Goal: Information Seeking & Learning: Learn about a topic

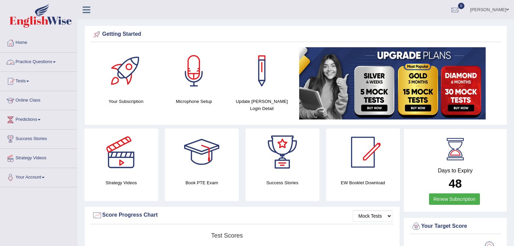
click at [53, 61] on link "Practice Questions" at bounding box center [38, 61] width 77 height 17
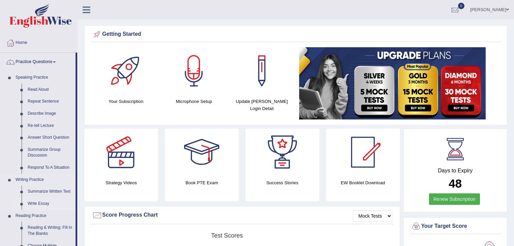
click at [43, 203] on link "Write Essay" at bounding box center [50, 204] width 51 height 12
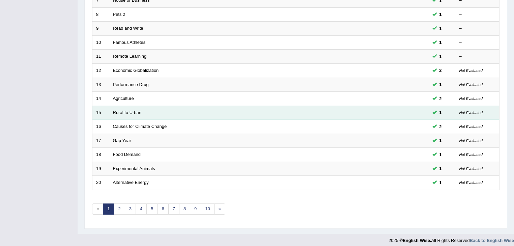
scroll to position [199, 0]
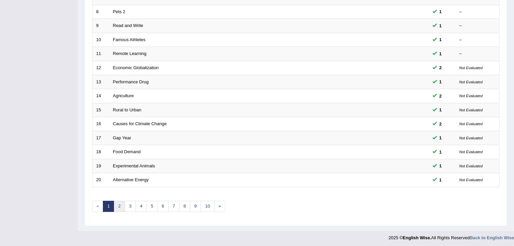
click at [121, 204] on link "2" at bounding box center [119, 206] width 11 height 11
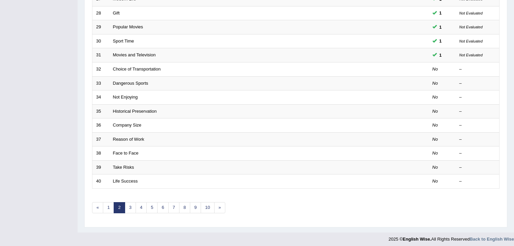
scroll to position [199, 0]
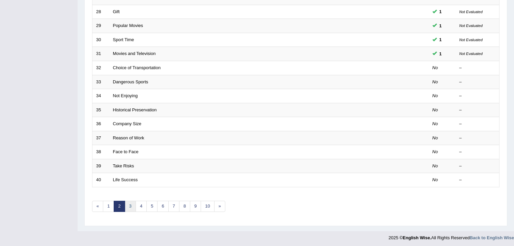
click at [130, 204] on link "3" at bounding box center [130, 206] width 11 height 11
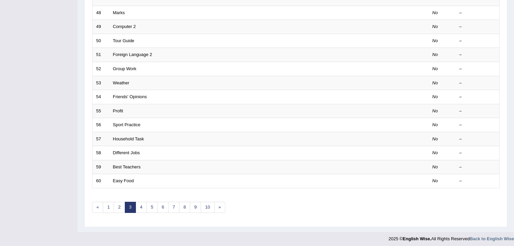
scroll to position [199, 0]
click at [140, 203] on link "4" at bounding box center [141, 206] width 11 height 11
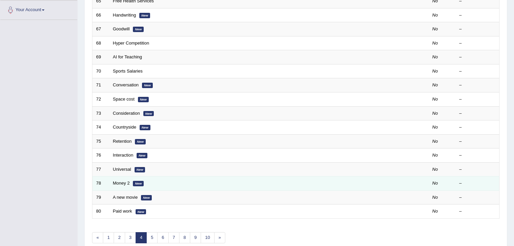
scroll to position [189, 0]
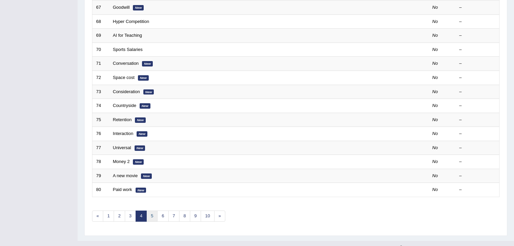
click at [151, 214] on link "5" at bounding box center [152, 216] width 11 height 11
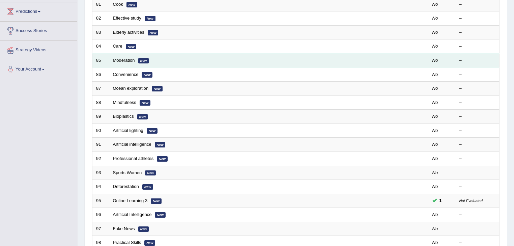
scroll to position [135, 0]
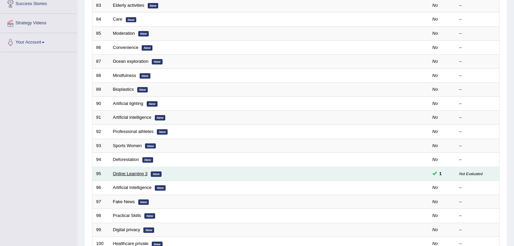
click at [142, 174] on link "Online Learning 3" at bounding box center [130, 173] width 35 height 5
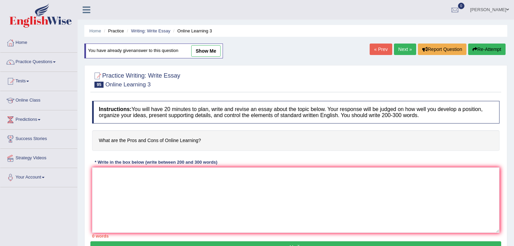
click at [204, 49] on link "show me" at bounding box center [205, 50] width 29 height 11
type textarea "In [DATE] society, online learning has become the most popular due to the fact …"
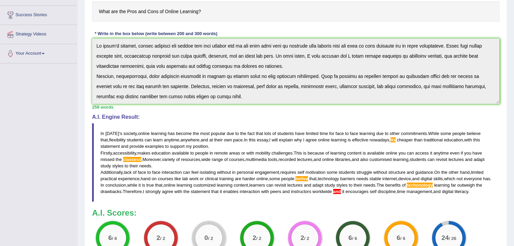
scroll to position [105, 0]
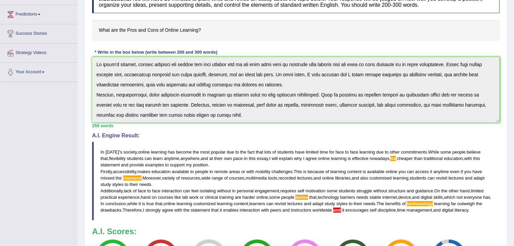
drag, startPoint x: 101, startPoint y: 151, endPoint x: 161, endPoint y: 176, distance: 64.3
click at [163, 185] on blockquote "In today ' s society , online learning has become the most popular due to the f…" at bounding box center [296, 181] width 408 height 79
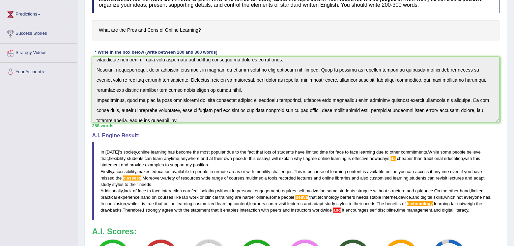
scroll to position [61, 0]
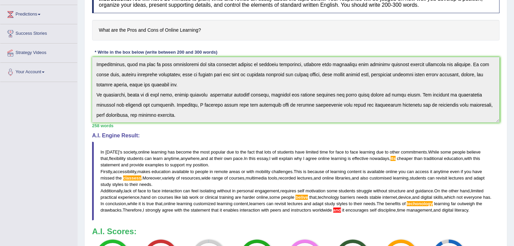
click at [206, 128] on div "Instructions: You will have 20 minutes to plan, write and revise an essay about…" at bounding box center [295, 136] width 411 height 298
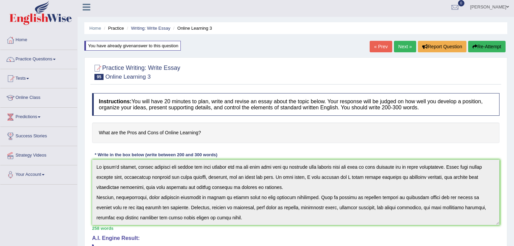
scroll to position [0, 0]
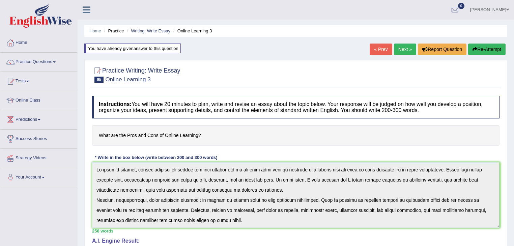
click at [485, 50] on button "Re-Attempt" at bounding box center [487, 49] width 37 height 11
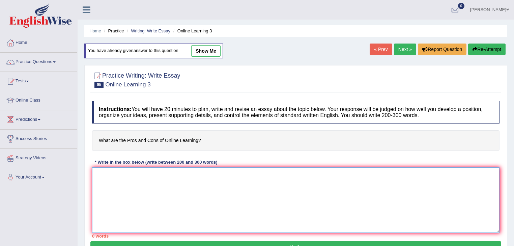
click at [176, 190] on textarea at bounding box center [296, 199] width 408 height 65
paste textarea "In today's society, online learning has become the most popular due to the fact…"
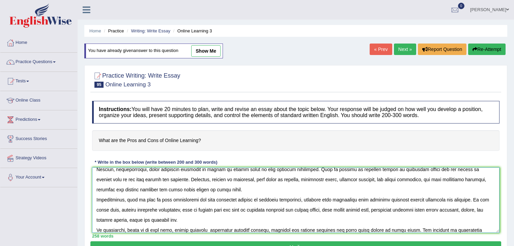
scroll to position [27, 0]
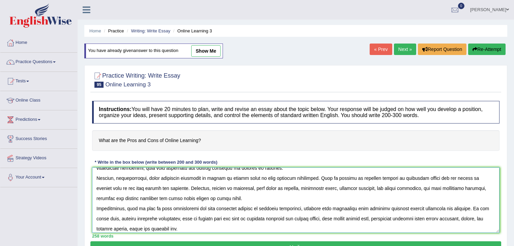
click at [157, 188] on textarea at bounding box center [296, 199] width 408 height 65
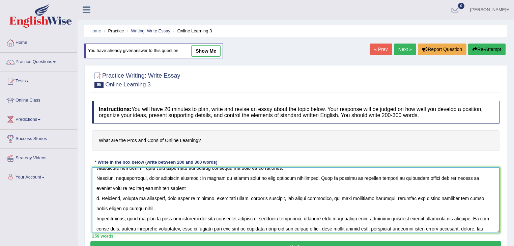
click at [99, 196] on textarea at bounding box center [296, 199] width 408 height 65
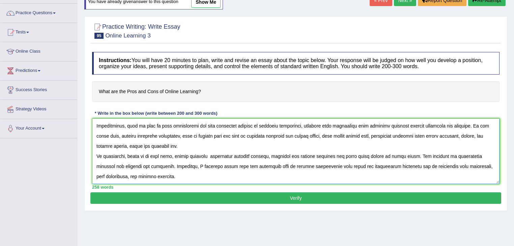
scroll to position [54, 0]
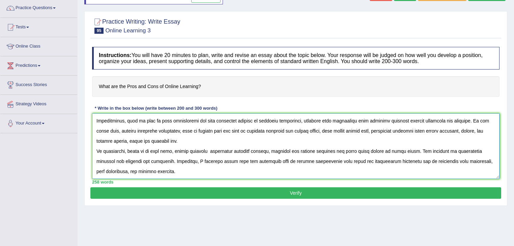
click at [445, 150] on textarea at bounding box center [296, 145] width 408 height 65
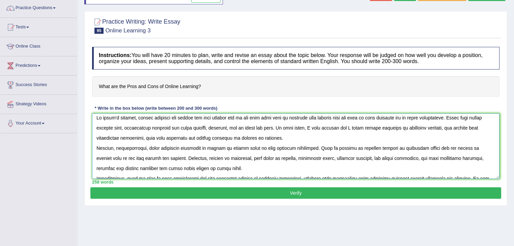
scroll to position [0, 0]
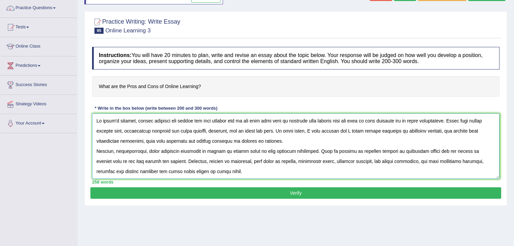
click at [437, 131] on textarea at bounding box center [296, 145] width 408 height 65
type textarea "In today's society, online learning has become the most popular due to the fact…"
click at [297, 194] on button "Verify" at bounding box center [295, 192] width 411 height 11
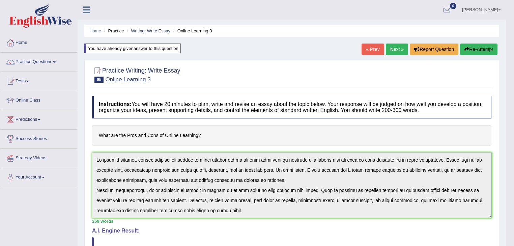
click at [479, 50] on button "Re-Attempt" at bounding box center [478, 49] width 37 height 11
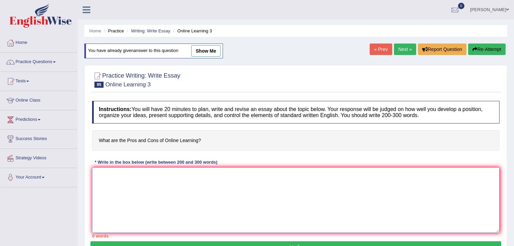
click at [205, 212] on textarea at bounding box center [296, 199] width 408 height 65
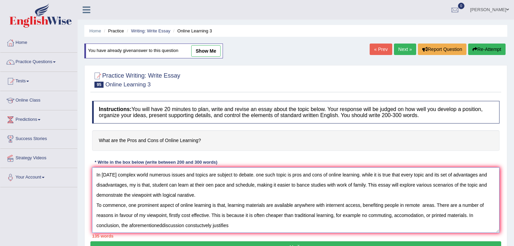
click at [162, 224] on textarea "In today's complex world numerous issues and topics are subject to debate. one …" at bounding box center [296, 199] width 408 height 65
click at [197, 225] on textarea "In today's complex world numerous issues and topics are subject to debate. one …" at bounding box center [296, 199] width 408 height 65
click at [236, 225] on textarea "In today's complex world numerous issues and topics are subject to debate. one …" at bounding box center [296, 199] width 408 height 65
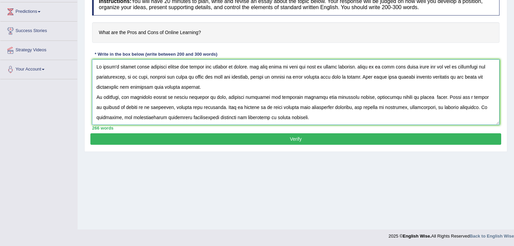
click at [137, 76] on textarea at bounding box center [296, 91] width 408 height 65
click at [221, 77] on textarea at bounding box center [296, 91] width 408 height 65
click at [314, 76] on textarea at bounding box center [296, 91] width 408 height 65
click at [433, 74] on textarea at bounding box center [296, 91] width 408 height 65
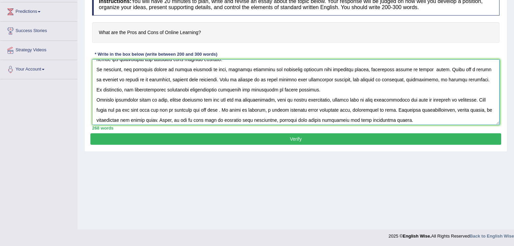
scroll to position [50, 0]
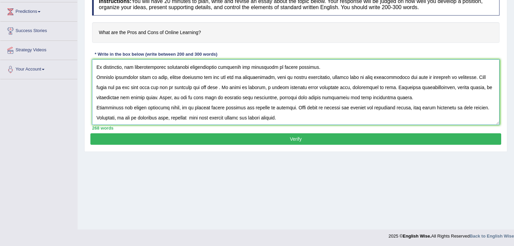
click at [124, 74] on textarea at bounding box center [296, 91] width 408 height 65
click at [474, 77] on textarea at bounding box center [296, 91] width 408 height 65
click at [204, 88] on textarea at bounding box center [296, 91] width 408 height 65
click at [341, 86] on textarea at bounding box center [296, 91] width 408 height 65
click at [429, 86] on textarea at bounding box center [296, 91] width 408 height 65
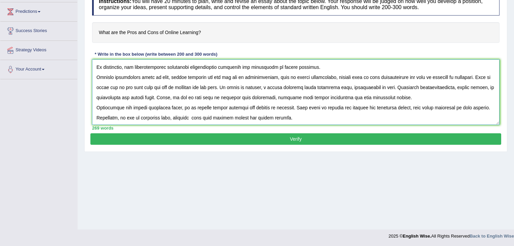
click at [206, 107] on textarea at bounding box center [296, 91] width 408 height 65
type textarea "In today's complex world numerous issues and topics are subject to debate. one …"
click at [230, 133] on button "Verify" at bounding box center [295, 138] width 411 height 11
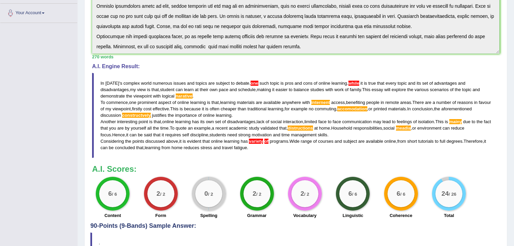
scroll to position [203, 0]
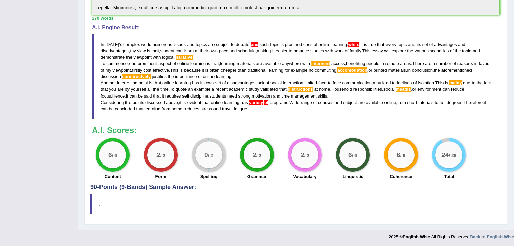
click at [251, 40] on blockquote "In today ' s complex world numerous issues and topics are subject to debate . o…" at bounding box center [296, 76] width 408 height 85
click at [253, 43] on span "one" at bounding box center [255, 44] width 8 height 5
click at [253, 42] on span "one" at bounding box center [255, 44] width 8 height 5
click at [254, 40] on blockquote "In today ' s complex world numerous issues and topics are subject to debate . o…" at bounding box center [296, 76] width 408 height 85
click at [254, 42] on span "one" at bounding box center [255, 44] width 8 height 5
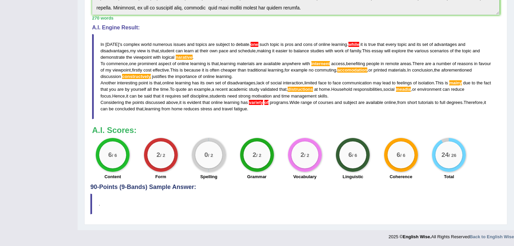
click at [355, 40] on blockquote "In today ' s complex world numerous issues and topics are subject to debate . o…" at bounding box center [296, 76] width 408 height 85
click at [353, 42] on span "while" at bounding box center [354, 44] width 11 height 5
click at [151, 75] on span "constructvely" at bounding box center [136, 76] width 29 height 5
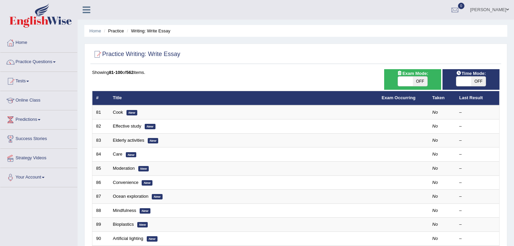
click at [49, 60] on link "Practice Questions" at bounding box center [38, 61] width 77 height 17
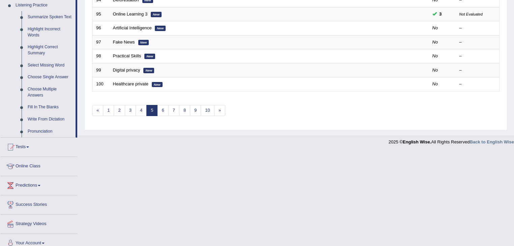
scroll to position [301, 0]
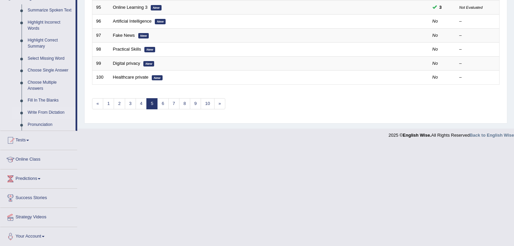
click at [54, 112] on link "Write From Dictation" at bounding box center [50, 113] width 51 height 12
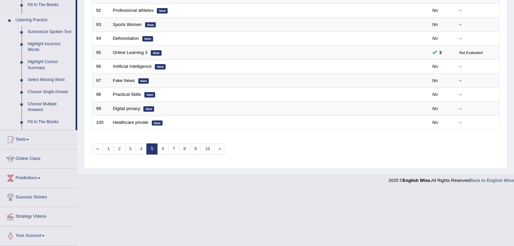
scroll to position [199, 0]
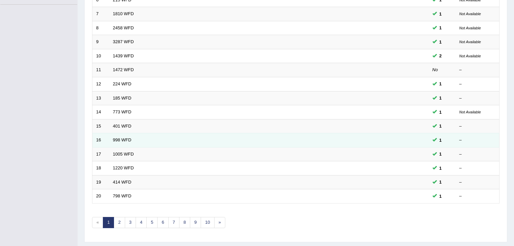
scroll to position [199, 0]
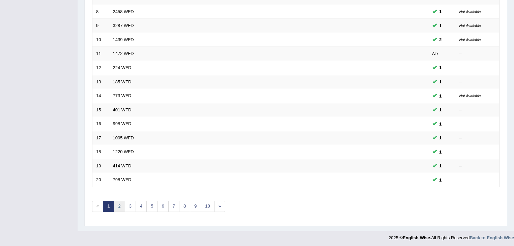
click at [122, 206] on link "2" at bounding box center [119, 206] width 11 height 11
click at [129, 203] on link "3" at bounding box center [130, 206] width 11 height 11
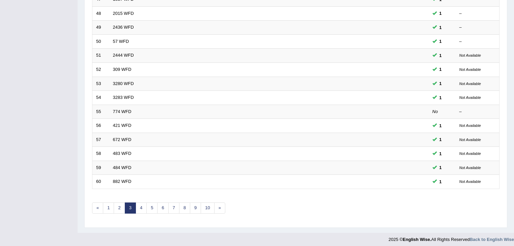
scroll to position [199, 0]
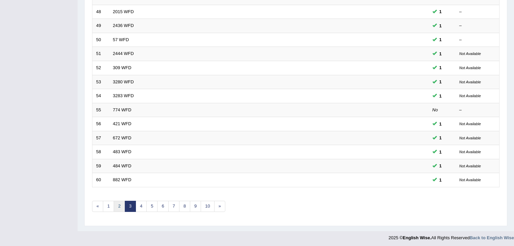
click at [120, 204] on link "2" at bounding box center [119, 206] width 11 height 11
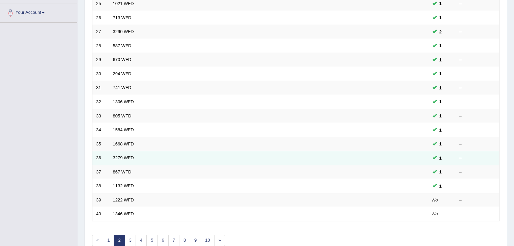
scroll to position [199, 0]
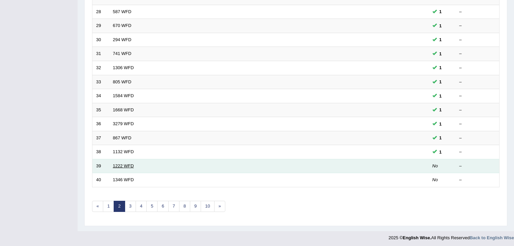
click at [130, 165] on link "1222 WFD" at bounding box center [123, 165] width 21 height 5
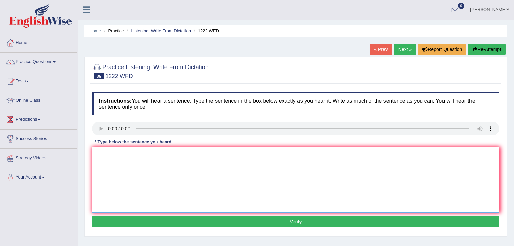
click at [135, 163] on textarea at bounding box center [296, 179] width 408 height 65
click at [112, 153] on textarea "scienticf experiments should be reapeted to verify the results" at bounding box center [296, 179] width 408 height 65
click at [116, 155] on textarea "scientificf experiments should be reapeted to verify the results" at bounding box center [296, 179] width 408 height 65
click at [171, 154] on textarea "scientific experiments should be reapeted to verify the results" at bounding box center [296, 179] width 408 height 65
click at [174, 155] on textarea "scientific experiments should be repeted to verify the results" at bounding box center [296, 179] width 408 height 65
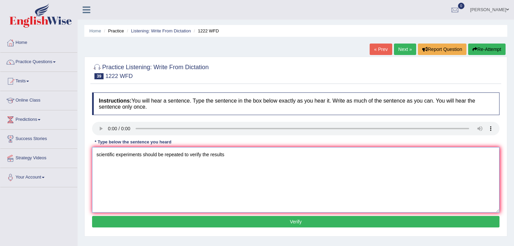
click at [225, 154] on textarea "scientific experiments should be repeated to verify the results" at bounding box center [296, 179] width 408 height 65
type textarea "scientific experiments should be repeated to verify the results."
click at [221, 219] on button "Verify" at bounding box center [296, 221] width 408 height 11
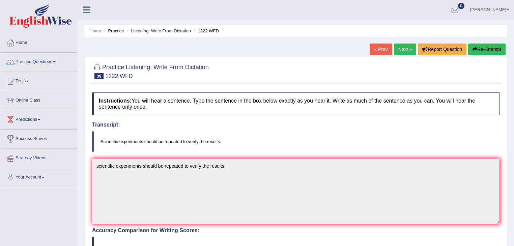
click at [401, 48] on link "Next »" at bounding box center [405, 49] width 22 height 11
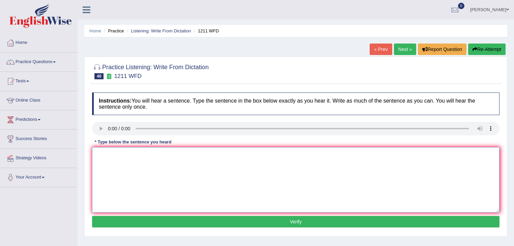
click at [131, 161] on textarea at bounding box center [296, 179] width 408 height 65
click at [186, 159] on textarea "company project must adapt the general" at bounding box center [296, 179] width 408 height 65
click at [216, 153] on textarea "company project must adapt the general daily protection details" at bounding box center [296, 179] width 408 height 65
drag, startPoint x: 239, startPoint y: 153, endPoint x: 252, endPoint y: 153, distance: 12.5
click at [252, 153] on textarea "company project must adapt the general daily protection regulations.details" at bounding box center [296, 179] width 408 height 65
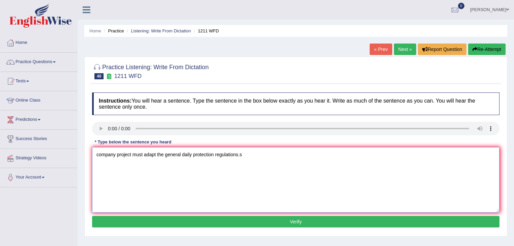
click at [243, 154] on textarea "company project must adapt the general daily protection regulations.s" at bounding box center [296, 179] width 408 height 65
click at [99, 154] on textarea "company project must adapt the general daily protection regulations." at bounding box center [296, 179] width 408 height 65
click at [116, 152] on textarea "Company project must adapt the general daily protection regulations." at bounding box center [296, 179] width 408 height 65
type textarea "Company's project must adapt the general daily protection regulations."
click at [219, 219] on button "Verify" at bounding box center [296, 221] width 408 height 11
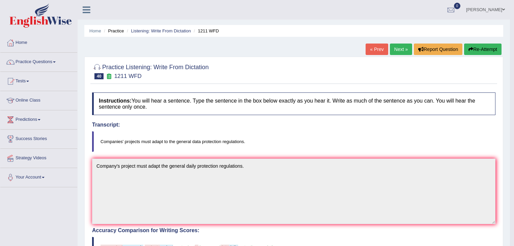
click at [402, 49] on link "Next »" at bounding box center [401, 49] width 22 height 11
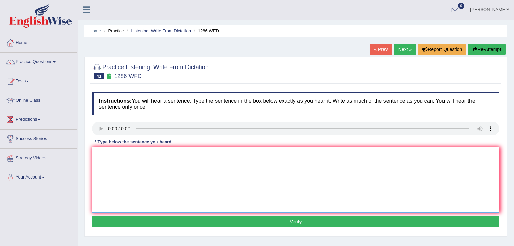
click at [126, 157] on textarea at bounding box center [296, 179] width 408 height 65
click at [221, 154] on textarea "The following birth rate means the numbers of students" at bounding box center [296, 179] width 408 height 65
type textarea "The following birth rate means the numbers of students trust."
click at [212, 223] on button "Verify" at bounding box center [296, 221] width 408 height 11
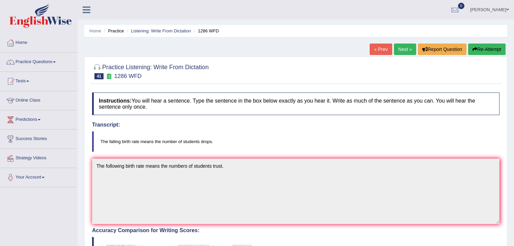
click at [405, 49] on link "Next »" at bounding box center [405, 49] width 22 height 11
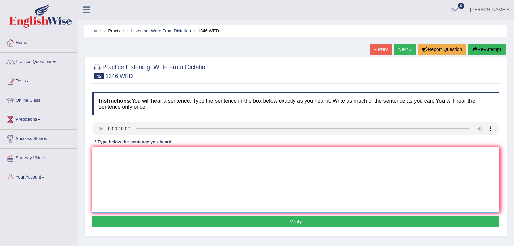
click at [117, 153] on textarea at bounding box center [296, 179] width 408 height 65
click at [231, 154] on textarea "The closing date of application for scholaship is next week monady" at bounding box center [296, 179] width 408 height 65
click at [231, 153] on textarea "The closing date of application for scholaship is next week mondy" at bounding box center [296, 179] width 408 height 65
click at [218, 153] on textarea "The closing date of application for scholaship is next week monday" at bounding box center [296, 179] width 408 height 65
click at [168, 153] on textarea "The closing date of application for scholaship is next monday" at bounding box center [296, 179] width 408 height 65
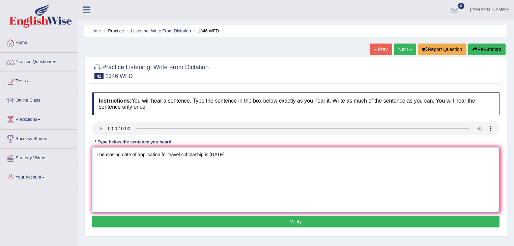
type textarea "The closing date of application for travel scholaship is next monday"
click at [172, 221] on button "Verify" at bounding box center [296, 221] width 408 height 11
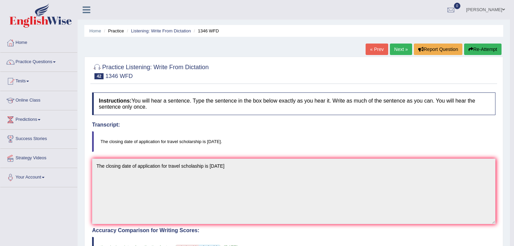
click at [399, 52] on link "Next »" at bounding box center [401, 49] width 22 height 11
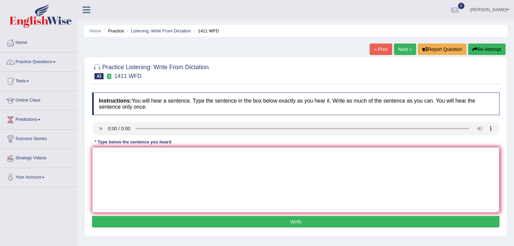
click at [114, 161] on textarea at bounding box center [296, 179] width 408 height 65
click at [165, 155] on textarea "Food containing low calories" at bounding box center [296, 179] width 408 height 65
type textarea "Food containing low calories provide little or no nutrition value"
click at [147, 219] on button "Verify" at bounding box center [296, 221] width 408 height 11
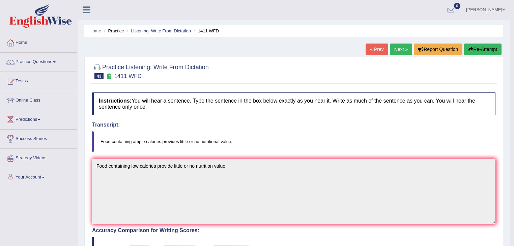
click at [400, 51] on link "Next »" at bounding box center [401, 49] width 22 height 11
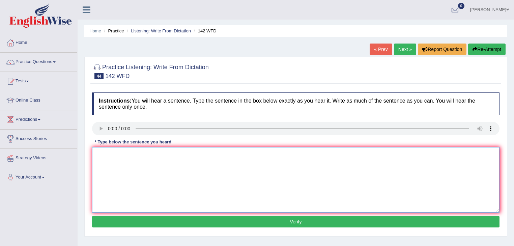
click at [114, 169] on textarea at bounding box center [296, 179] width 408 height 65
click at [189, 157] on textarea "The tipical code of this course involves" at bounding box center [296, 179] width 408 height 65
click at [108, 152] on textarea "The tipical code of this course involves the study of the society" at bounding box center [296, 179] width 408 height 65
click at [230, 154] on textarea "The typical code of this course involves the study of the society" at bounding box center [296, 179] width 408 height 65
type textarea "The typical code of this course involves the study of the society."
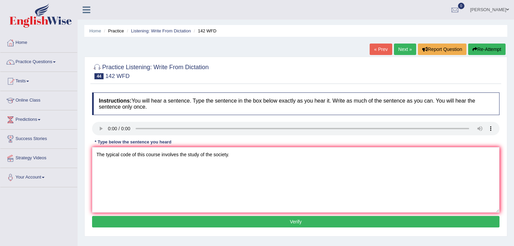
click at [209, 220] on button "Verify" at bounding box center [296, 221] width 408 height 11
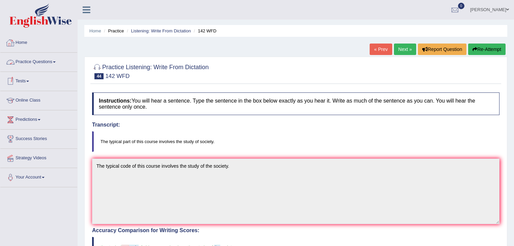
click at [43, 61] on link "Practice Questions" at bounding box center [38, 61] width 77 height 17
